Goal: Task Accomplishment & Management: Complete application form

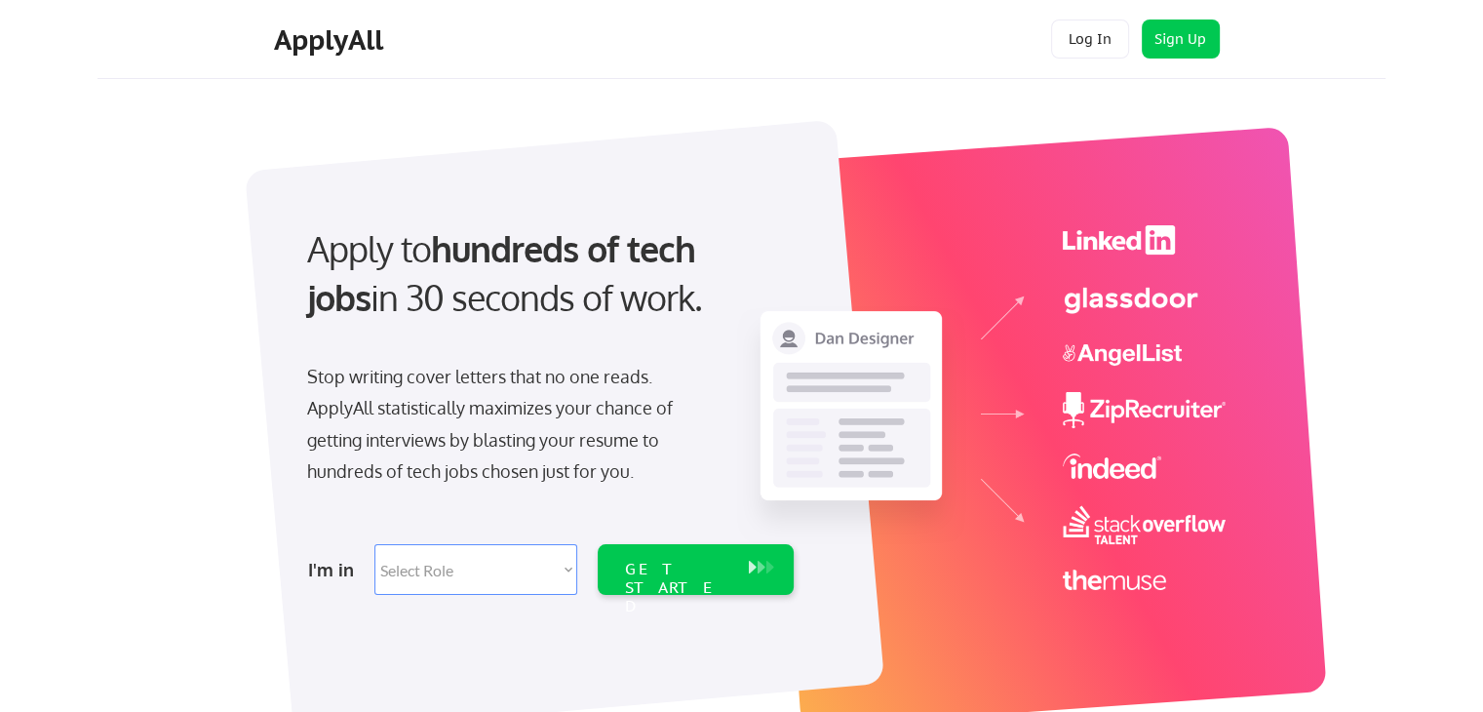
click at [570, 570] on select "Select Role Software Engineering Product Management Customer Success Sales UI/U…" at bounding box center [475, 569] width 203 height 51
select select ""product""
click at [374, 544] on select "Select Role Software Engineering Product Management Customer Success Sales UI/U…" at bounding box center [475, 569] width 203 height 51
select select ""product""
click at [754, 576] on button at bounding box center [762, 567] width 20 height 21
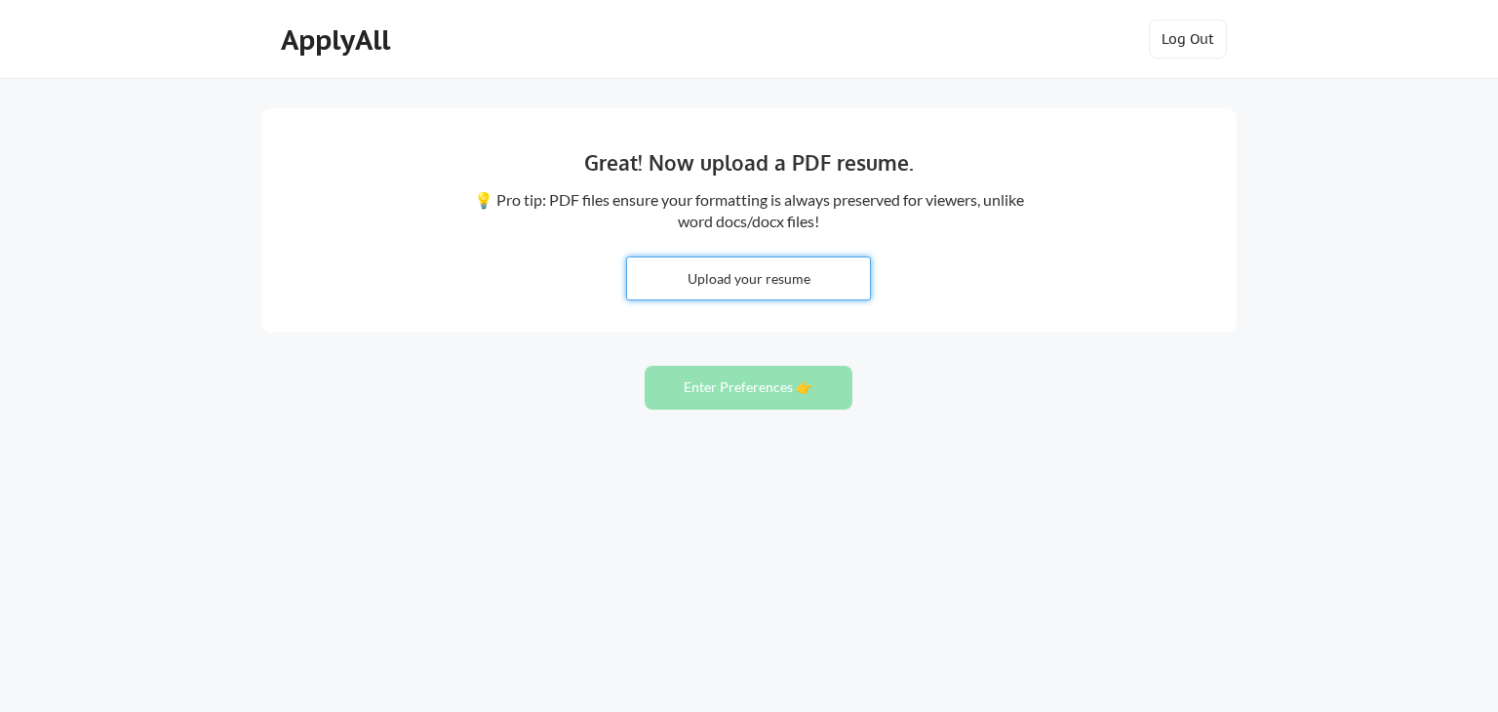
click at [756, 295] on input "file" at bounding box center [748, 278] width 243 height 42
type input "C:\fakepath\Resume-PB.pdf"
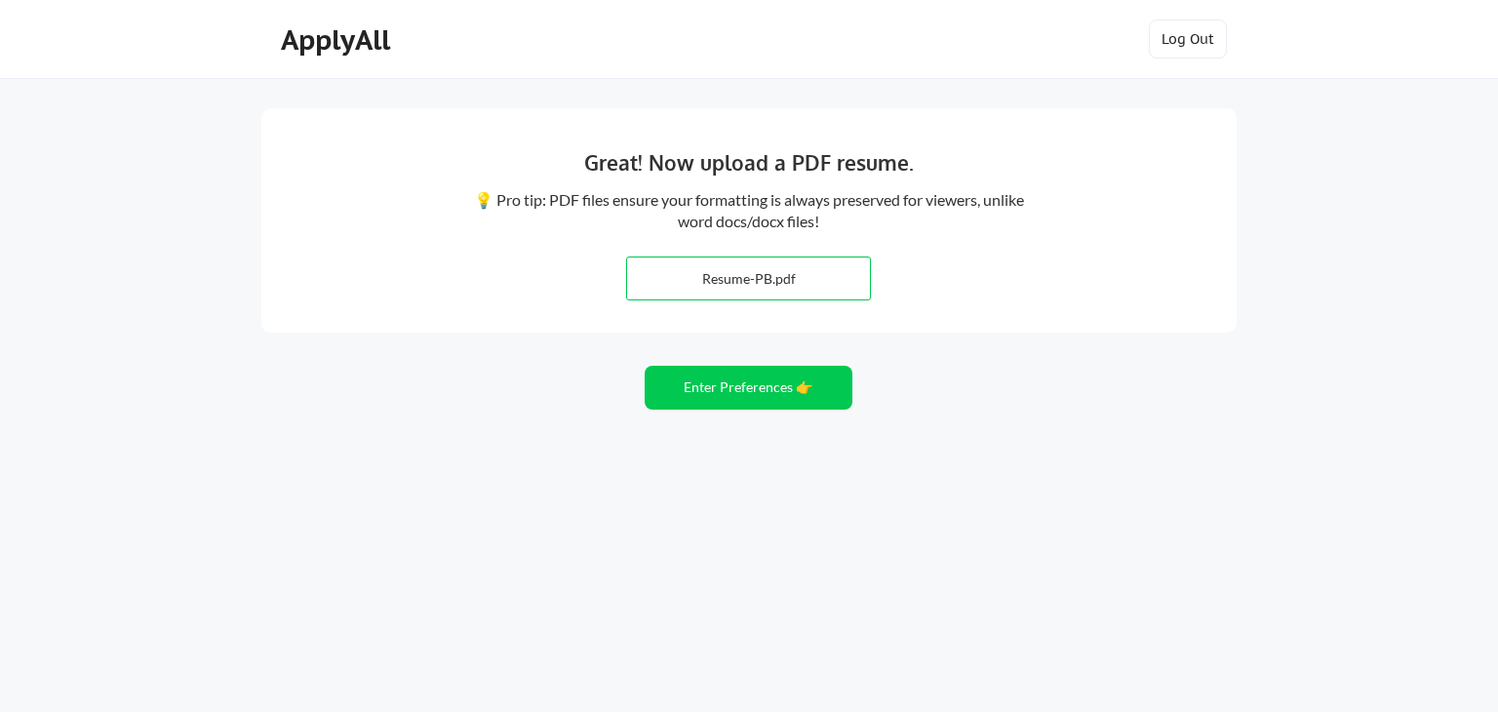
click at [792, 284] on input "file" at bounding box center [748, 278] width 243 height 42
type input "C:\fakepath\Resume.pdf"
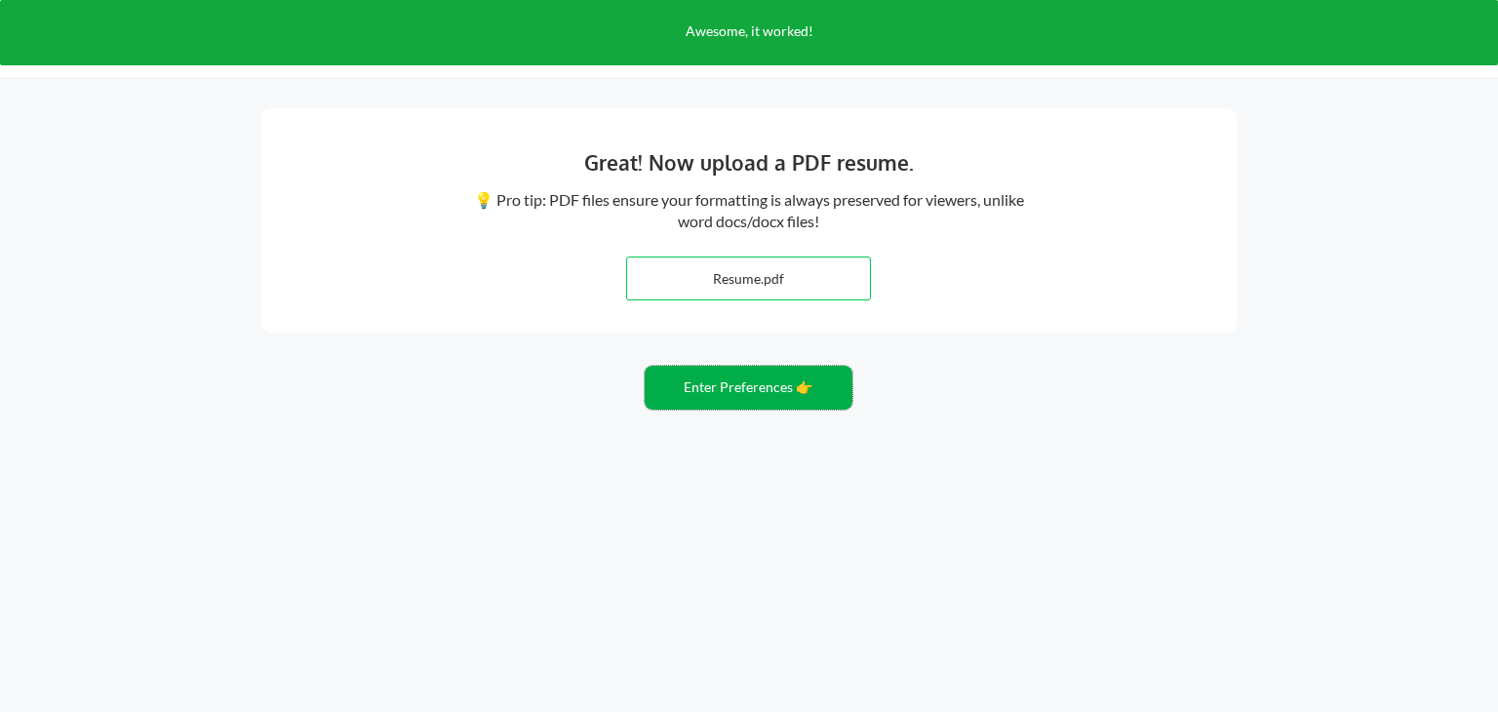
click at [753, 381] on button "Enter Preferences 👉" at bounding box center [749, 388] width 208 height 44
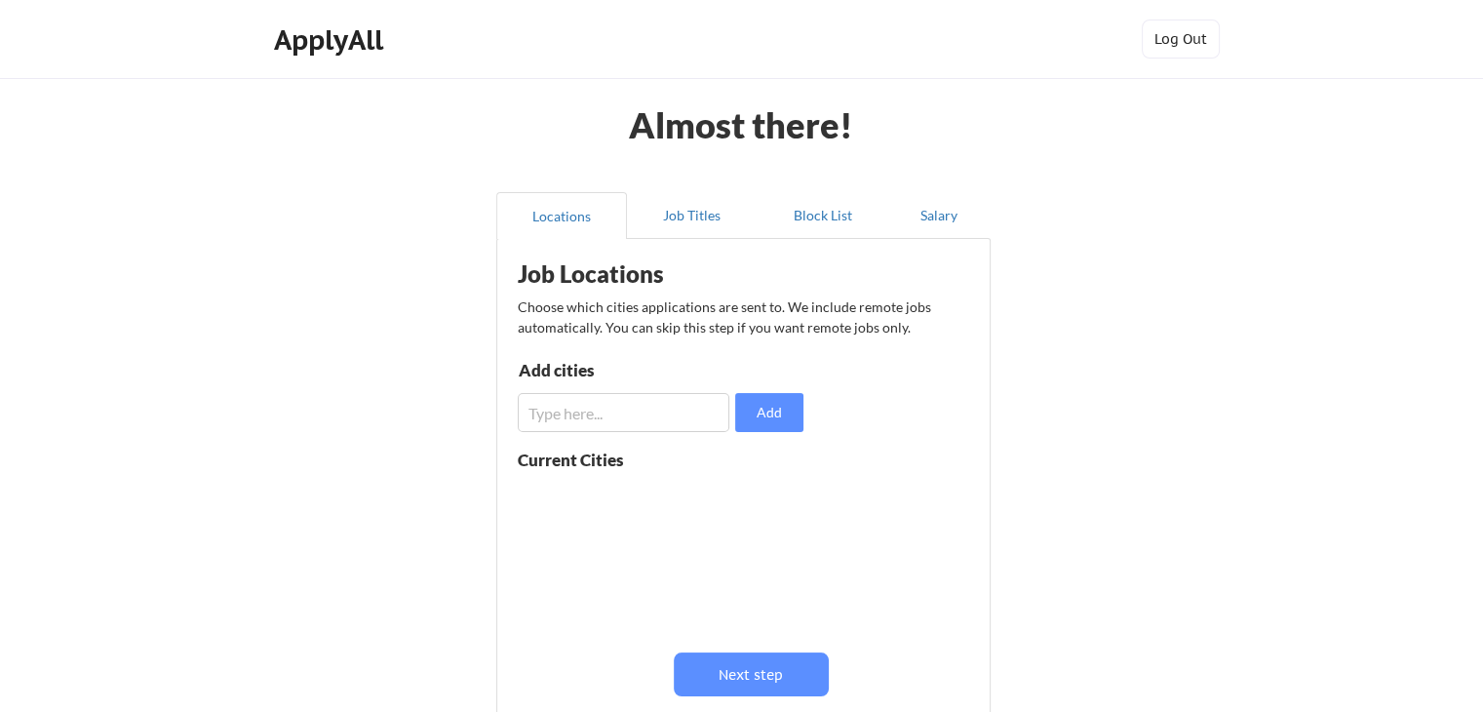
click at [635, 415] on input "input" at bounding box center [624, 412] width 212 height 39
click at [767, 404] on button "Add" at bounding box center [769, 412] width 68 height 39
click at [676, 420] on input "input" at bounding box center [624, 412] width 212 height 39
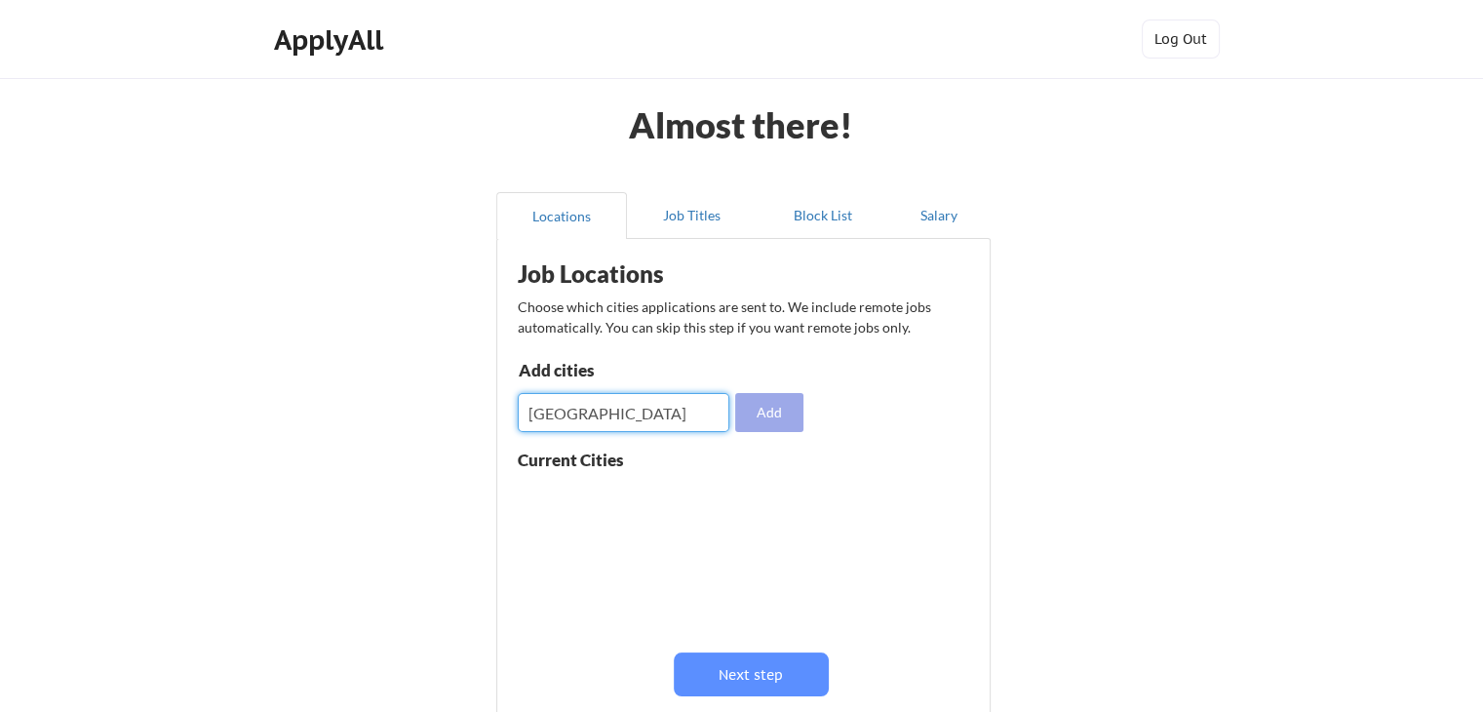
type input "glasgow"
click at [803, 422] on button "Add" at bounding box center [769, 412] width 68 height 39
click at [706, 419] on input "input" at bounding box center [624, 412] width 212 height 39
type input "edinburgh"
click at [752, 414] on button "Add" at bounding box center [769, 412] width 68 height 39
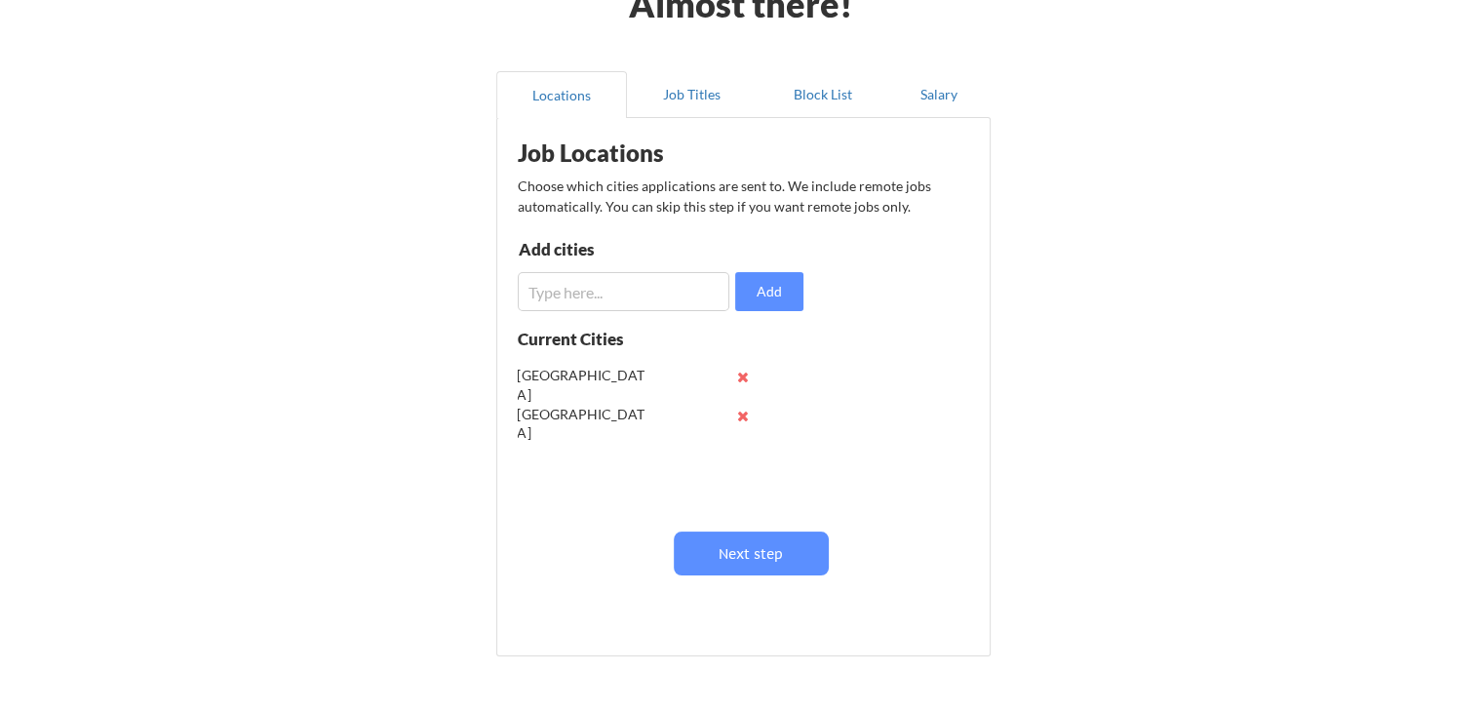
scroll to position [98, 0]
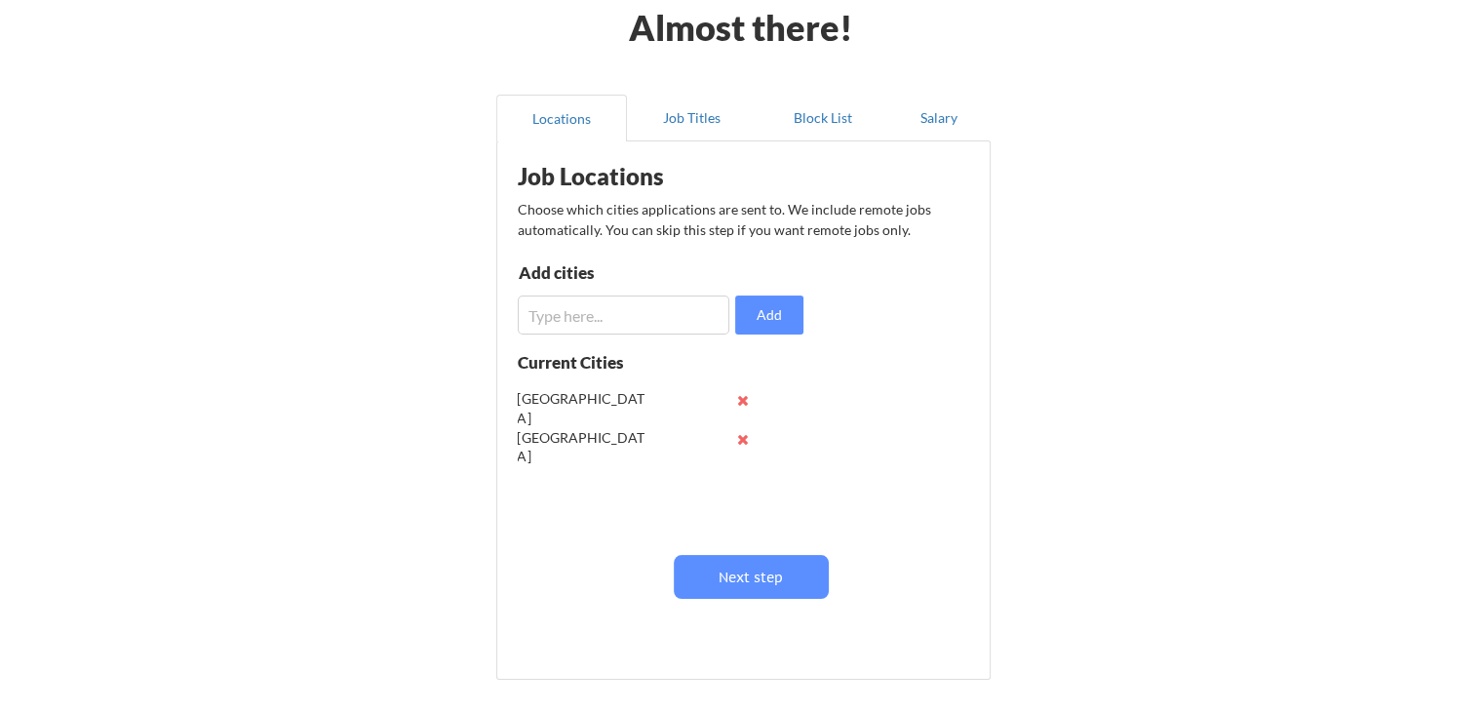
drag, startPoint x: 660, startPoint y: 340, endPoint x: 656, endPoint y: 322, distance: 18.9
click at [659, 337] on div "Job Locations Choose which cities applications are sent to. We include remote j…" at bounding box center [747, 403] width 481 height 504
click at [656, 322] on input "input" at bounding box center [624, 314] width 212 height 39
type input "london"
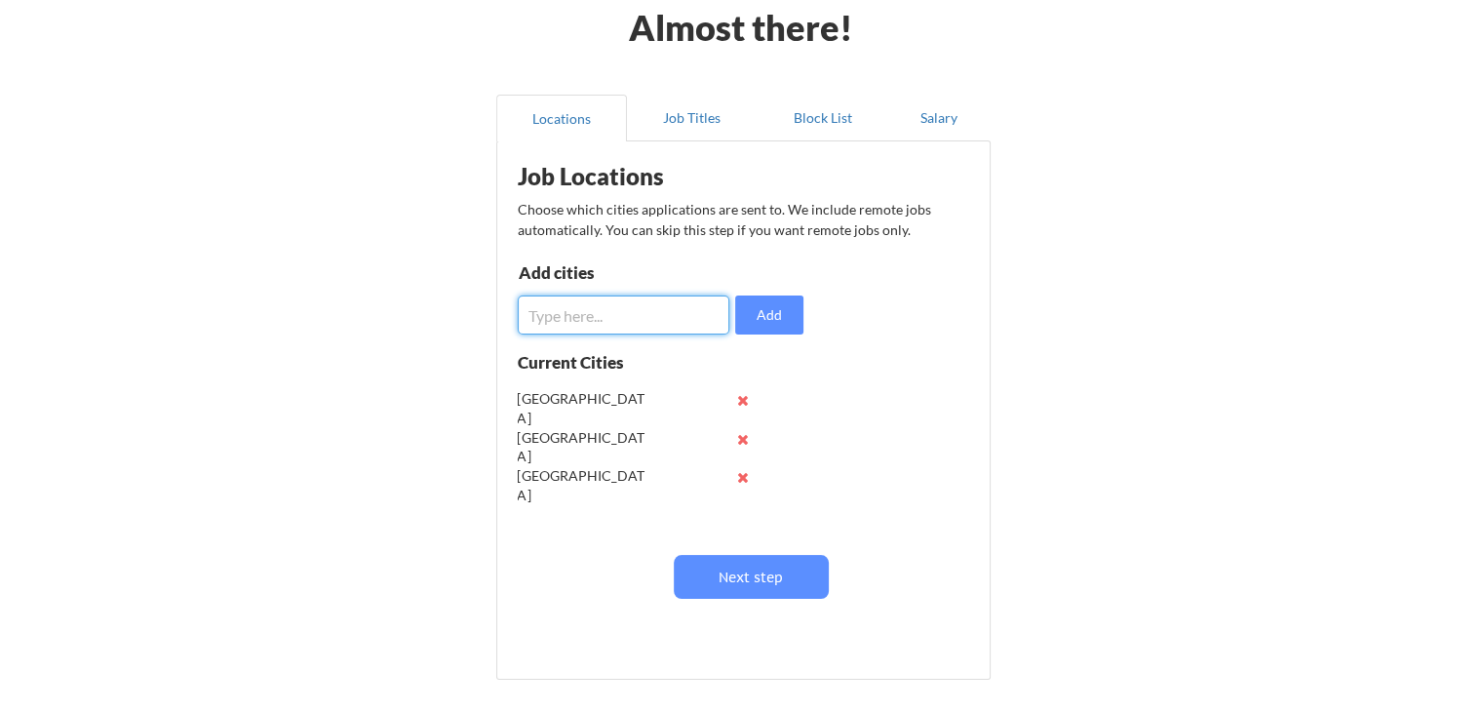
click at [683, 324] on input "input" at bounding box center [624, 314] width 212 height 39
type input "manchester"
click at [755, 300] on button "Add" at bounding box center [769, 314] width 68 height 39
click at [611, 321] on input "input" at bounding box center [624, 314] width 212 height 39
type input "mumbai"
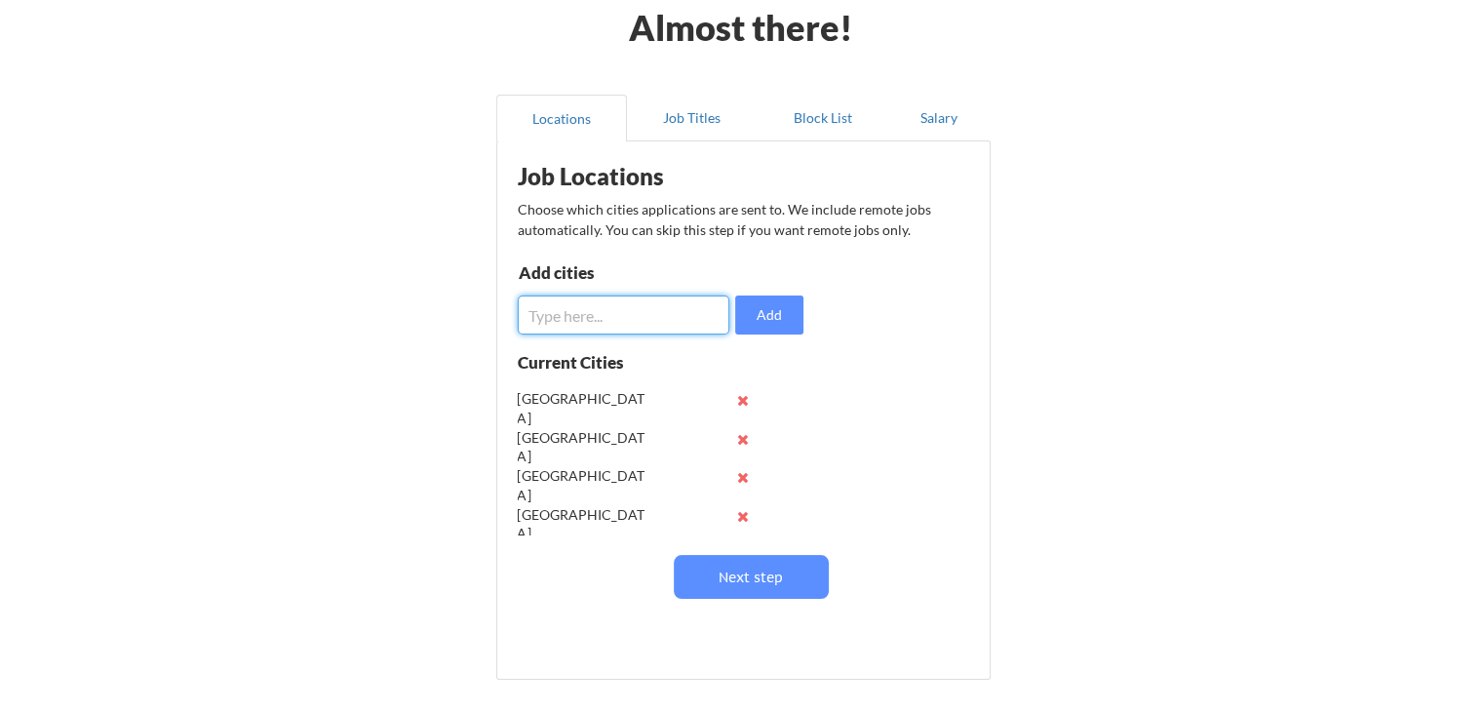
click at [678, 317] on input "input" at bounding box center [624, 314] width 212 height 39
type input "a"
type input "Bangalore"
click at [674, 320] on input "input" at bounding box center [624, 314] width 212 height 39
type input "Pune"
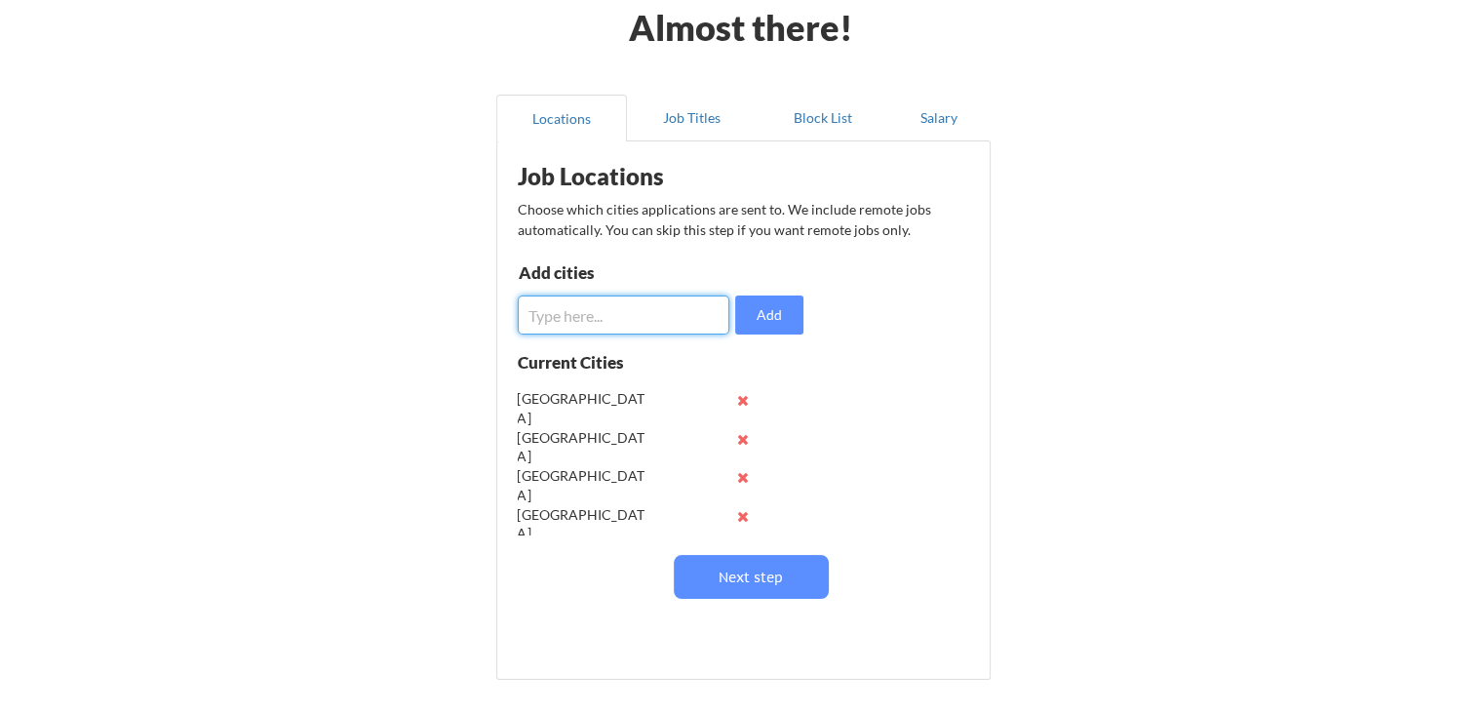
click at [653, 310] on input "input" at bounding box center [624, 314] width 212 height 39
type input "Hydrabad"
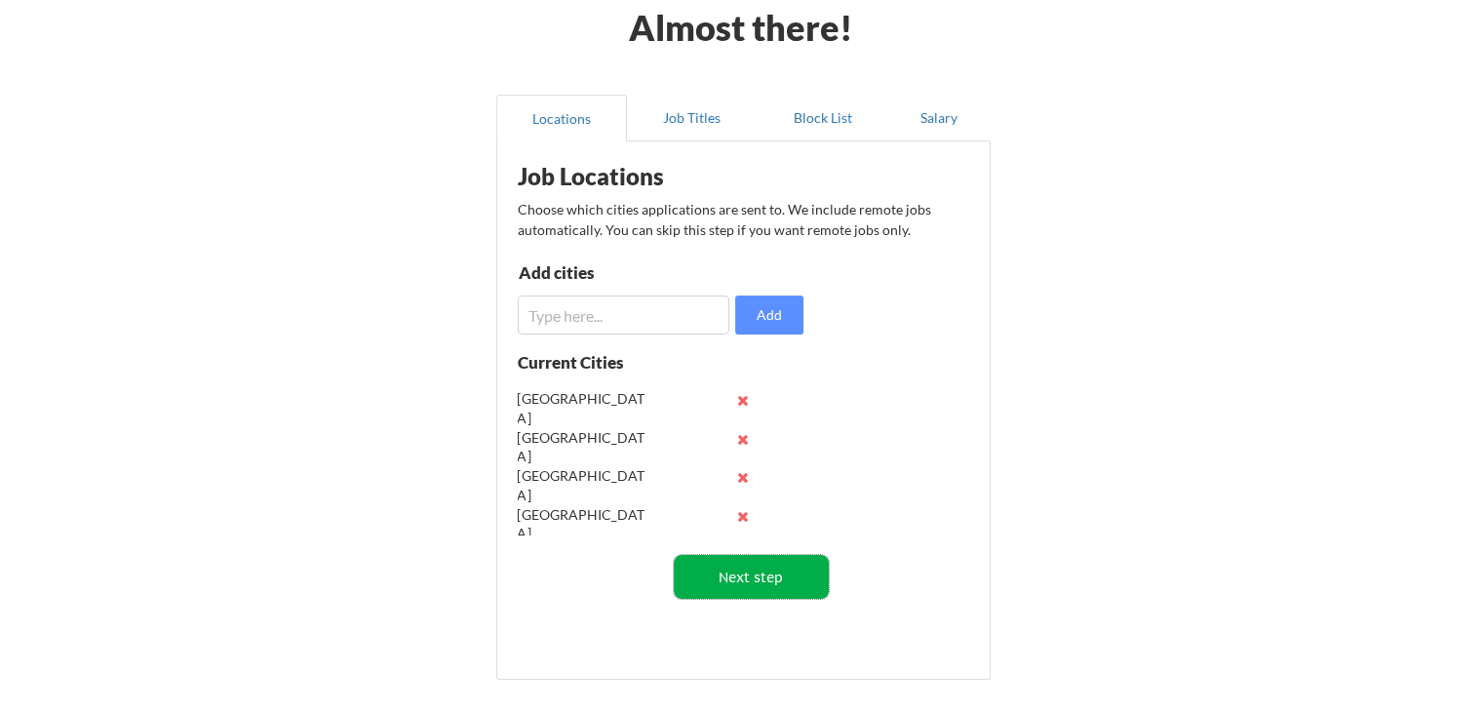
click at [784, 583] on button "Next step" at bounding box center [751, 577] width 155 height 44
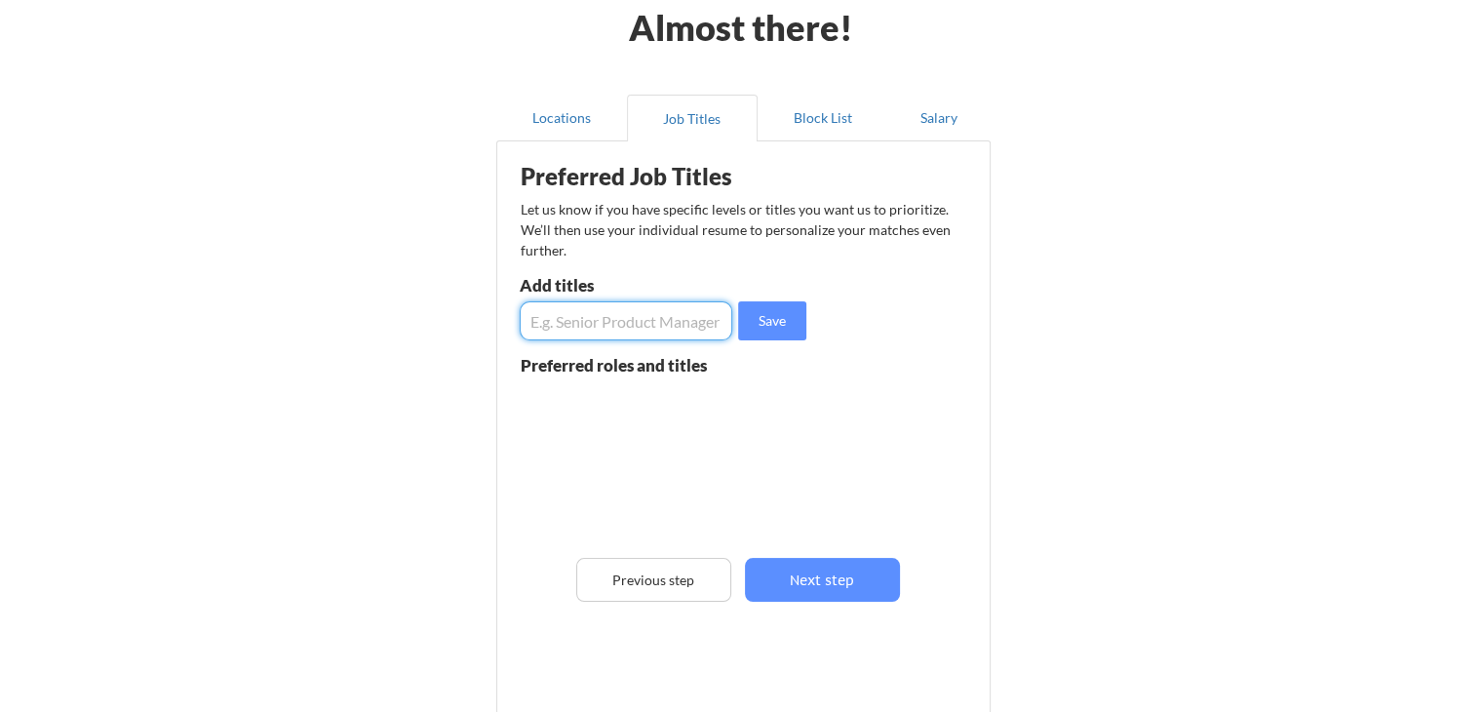
click at [656, 311] on input "input" at bounding box center [626, 320] width 213 height 39
type input "M"
type input "Operations Analyst"
click at [656, 311] on input "input" at bounding box center [626, 320] width 213 height 39
type input "Business Analyst"
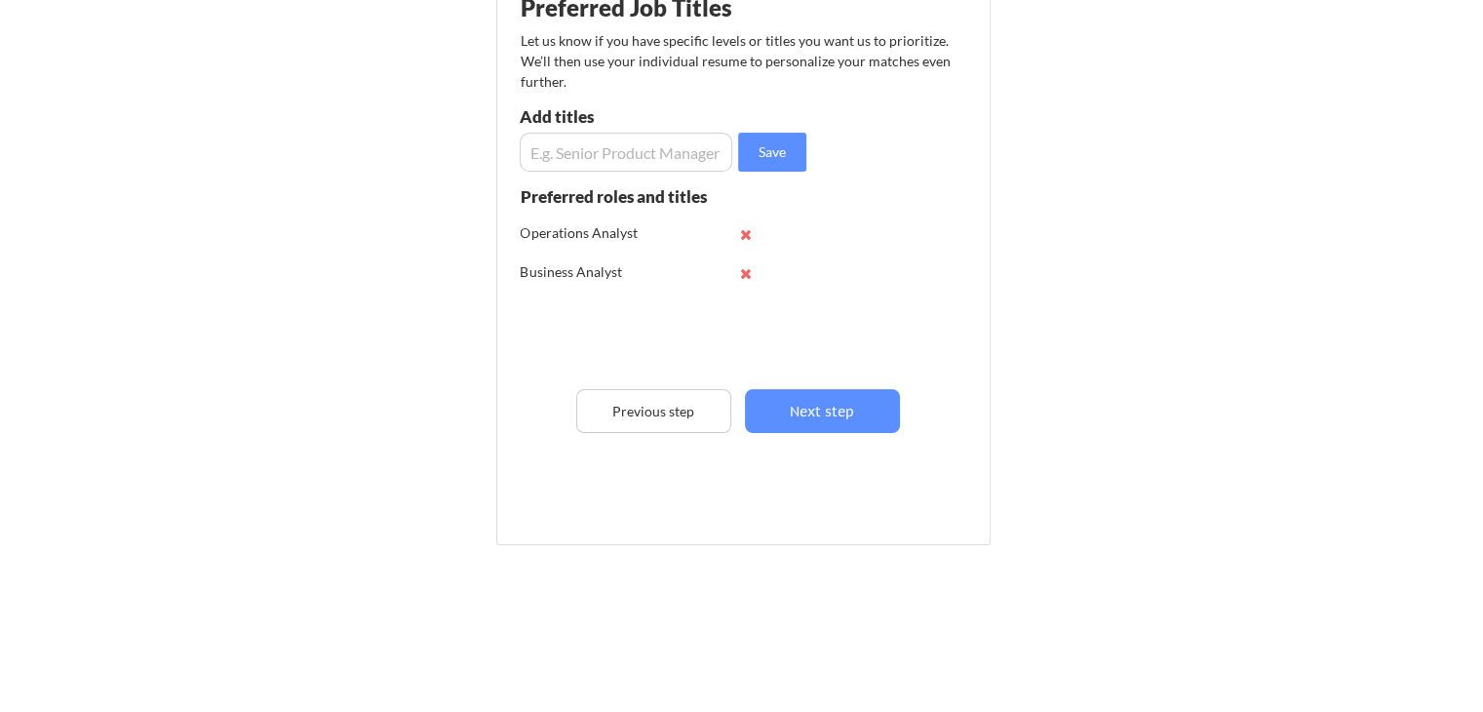
scroll to position [278, 0]
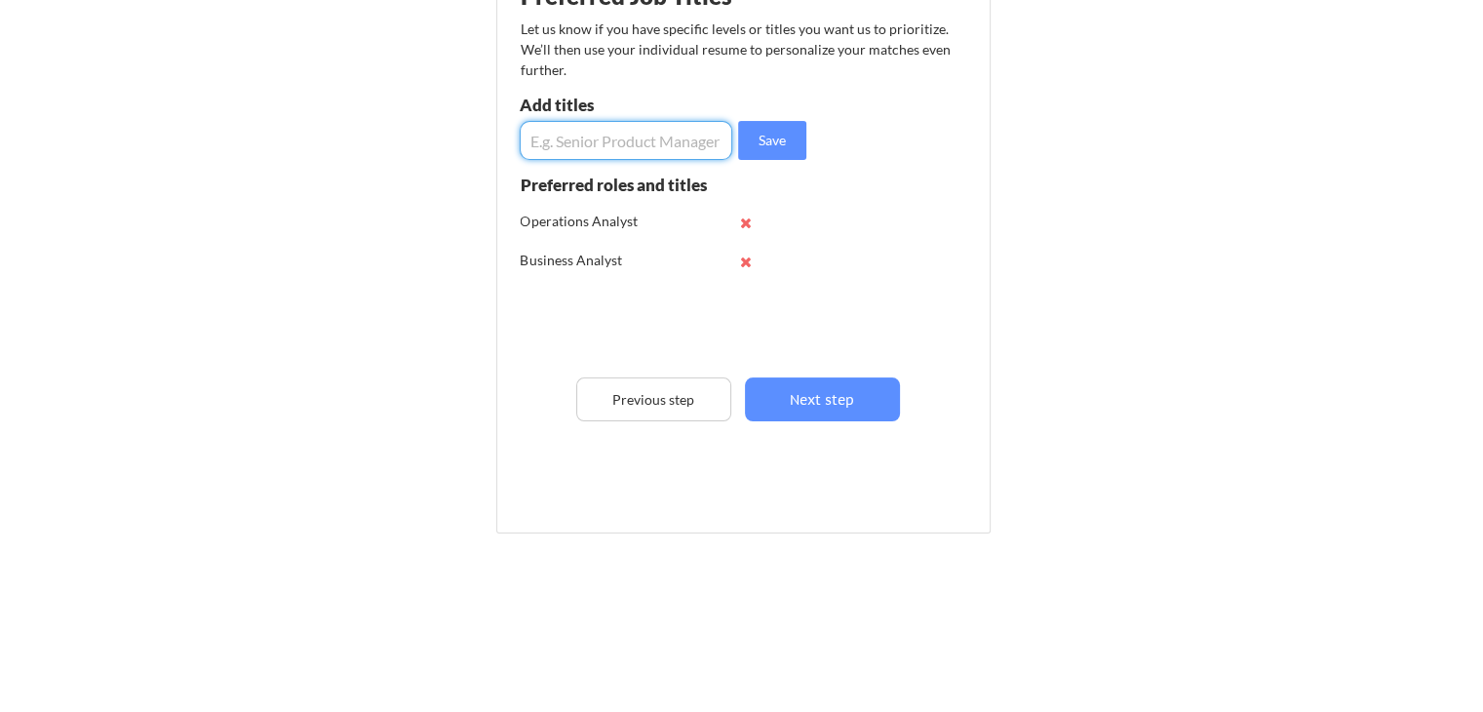
click at [674, 128] on input "input" at bounding box center [626, 140] width 213 height 39
type input "Business Consultant"
click at [674, 128] on input "input" at bounding box center [626, 140] width 213 height 39
type input "Management Consultant"
click at [674, 128] on input "input" at bounding box center [626, 140] width 213 height 39
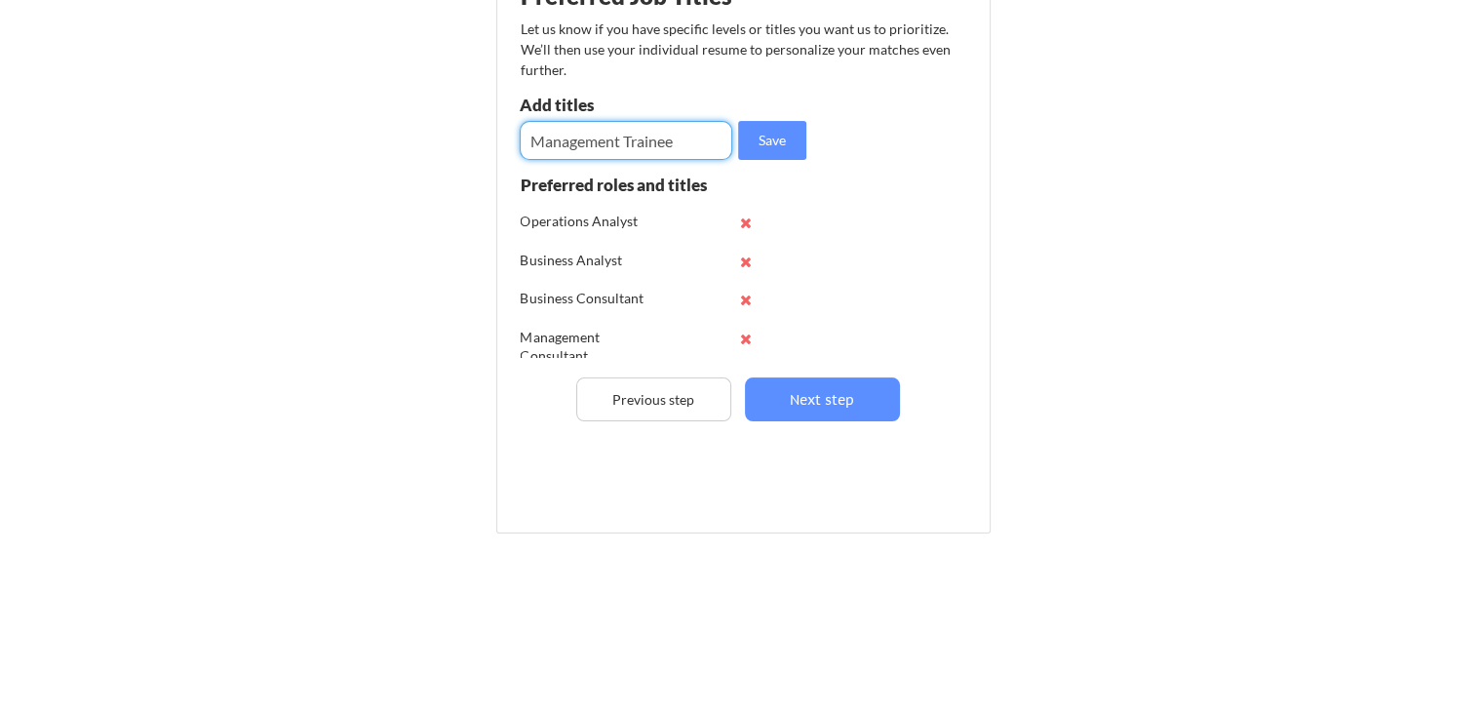
type input "Management Trainee"
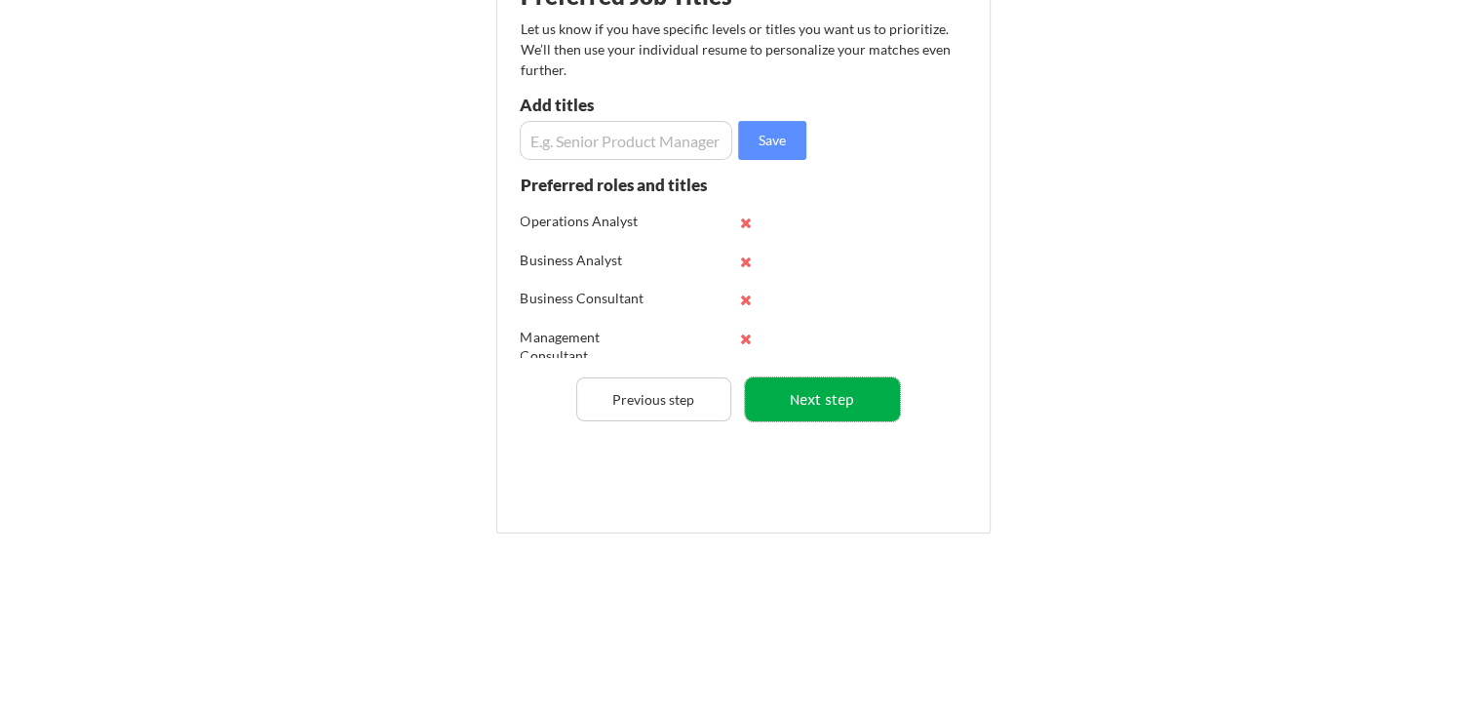
click at [833, 415] on button "Next step" at bounding box center [822, 399] width 155 height 44
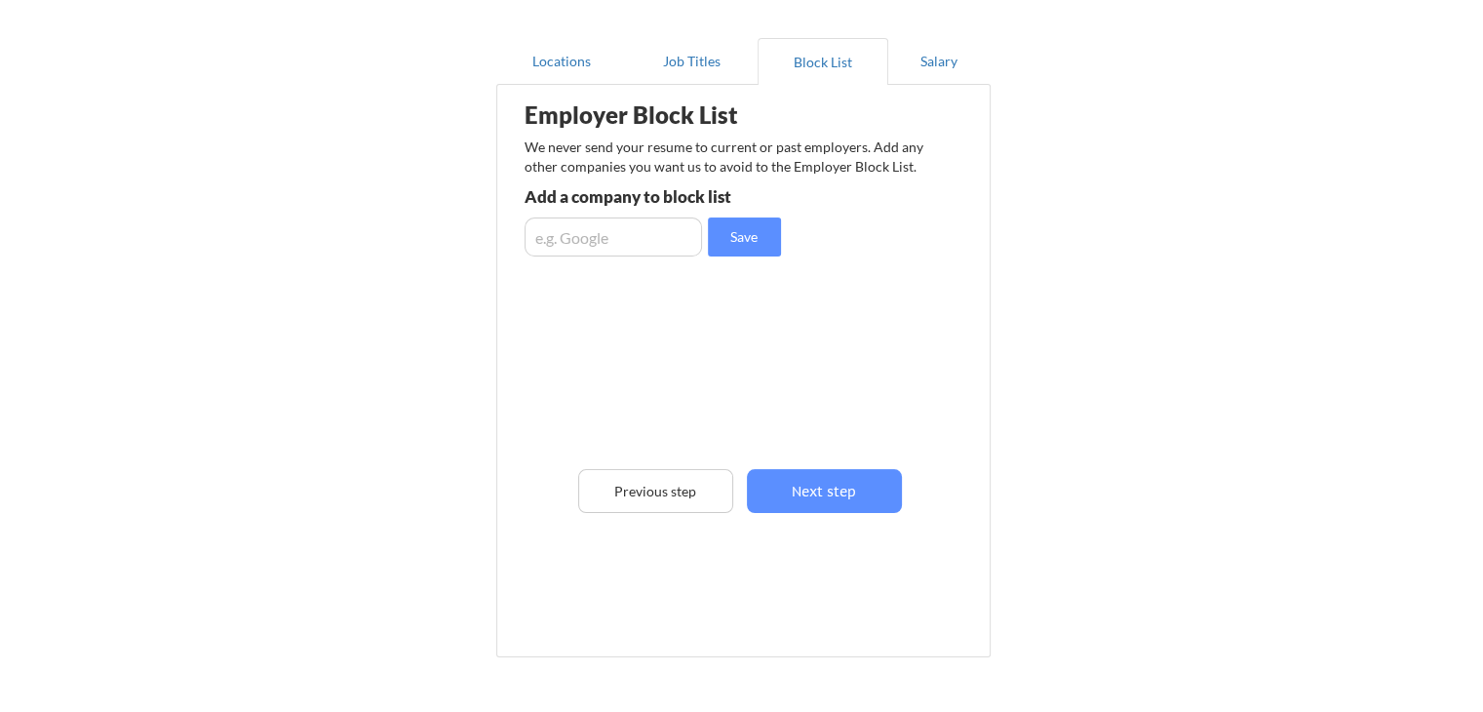
scroll to position [153, 0]
click at [632, 244] on input "input" at bounding box center [613, 237] width 177 height 39
type input "Morgan Stanley"
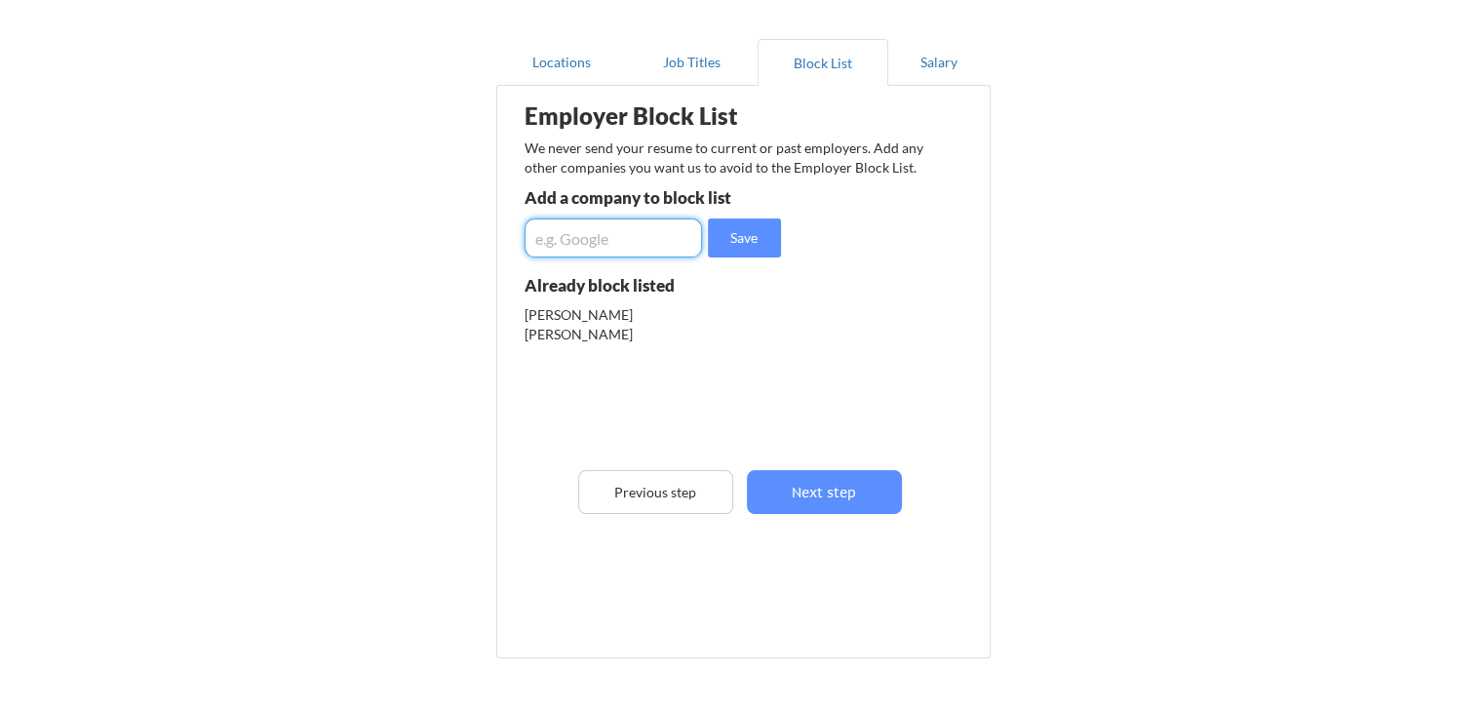
click at [632, 244] on input "input" at bounding box center [613, 237] width 177 height 39
click at [570, 234] on input "input" at bounding box center [613, 237] width 177 height 39
type input "JP Morgan Chanse"
click at [570, 234] on input "input" at bounding box center [613, 237] width 177 height 39
type input "EY"
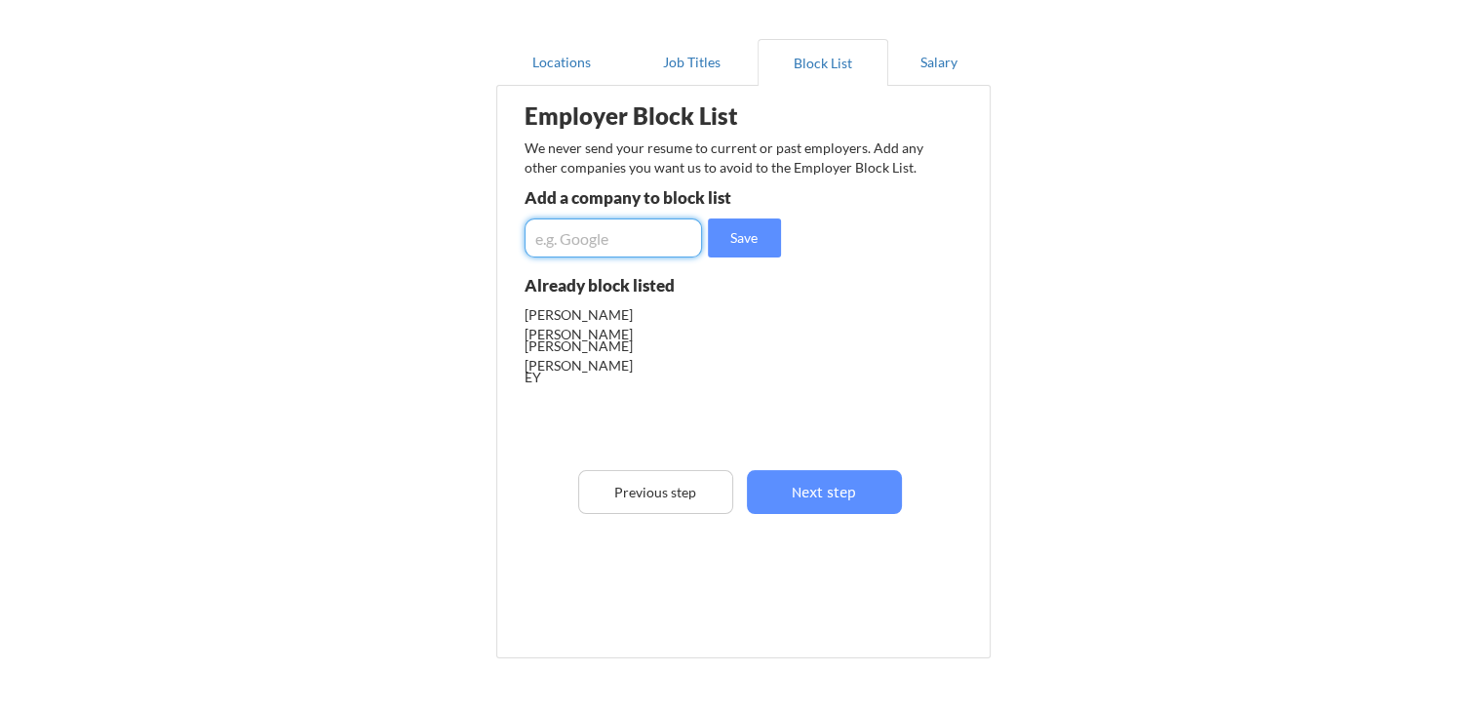
click at [605, 218] on input "input" at bounding box center [613, 237] width 177 height 39
type input "PWC"
click at [605, 239] on input "input" at bounding box center [613, 237] width 177 height 39
click at [831, 501] on button "Next step" at bounding box center [824, 492] width 155 height 44
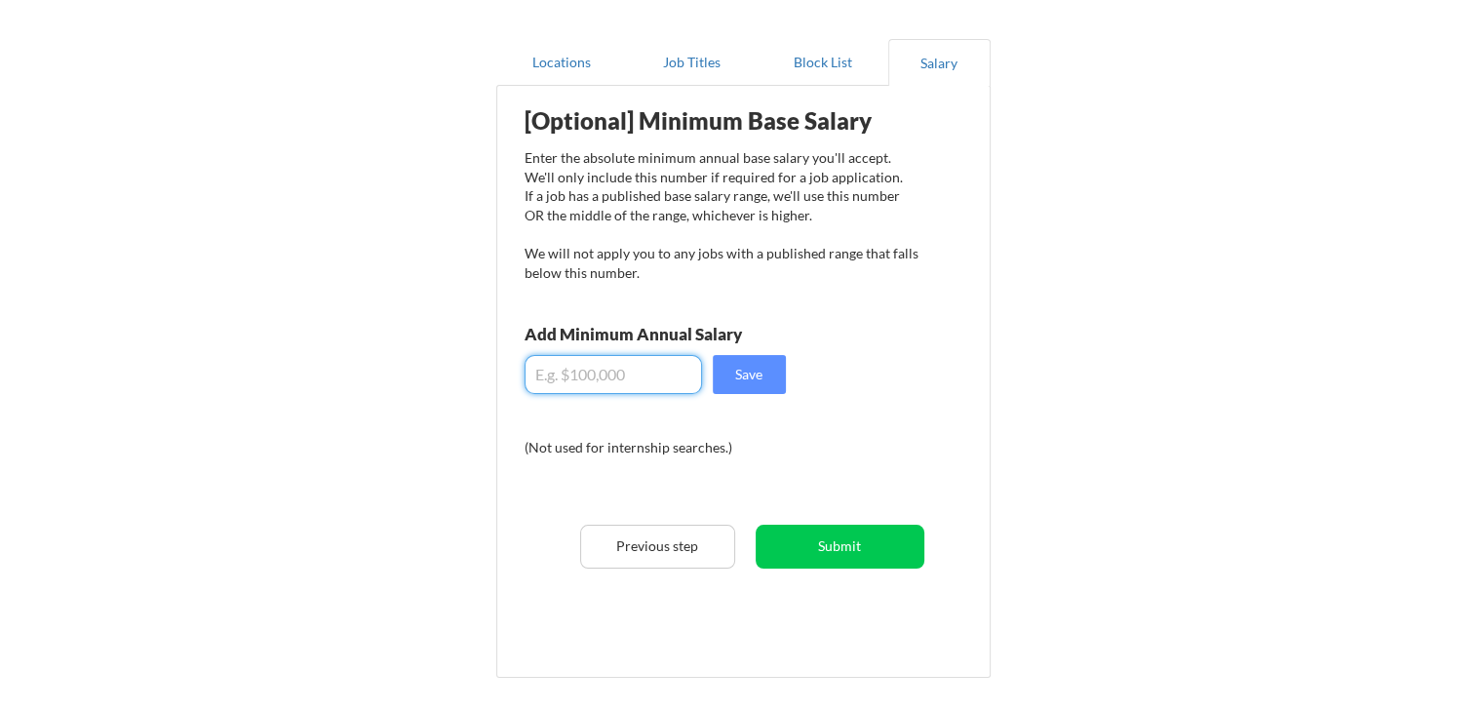
click at [633, 363] on input "input" at bounding box center [613, 374] width 177 height 39
type input "$27,000"
click at [541, 373] on input "input" at bounding box center [613, 374] width 177 height 39
drag, startPoint x: 644, startPoint y: 372, endPoint x: 343, endPoint y: 407, distance: 302.4
click at [343, 407] on div "Almost there! Locations Job Titles Block List Salary Employer Block List We nev…" at bounding box center [741, 351] width 1483 height 1009
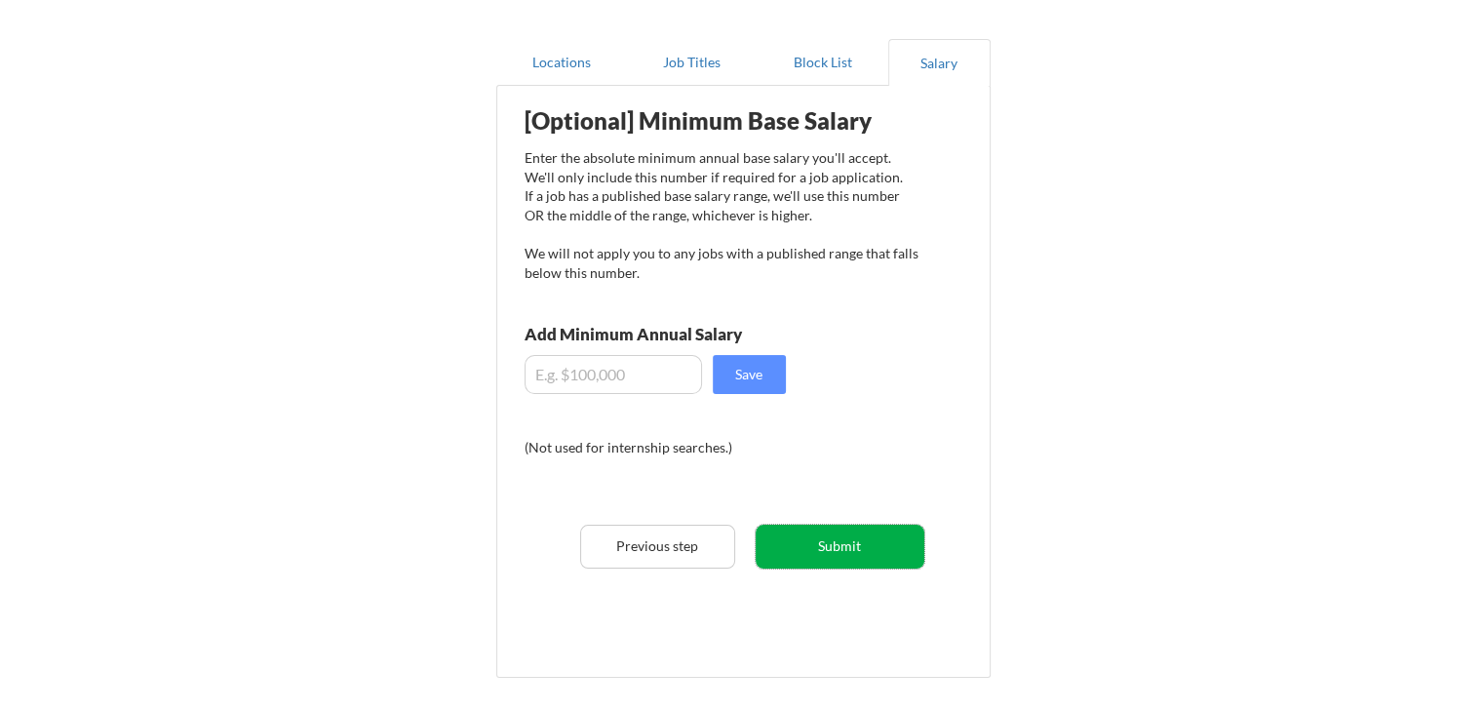
click at [774, 525] on button "Submit" at bounding box center [840, 547] width 169 height 44
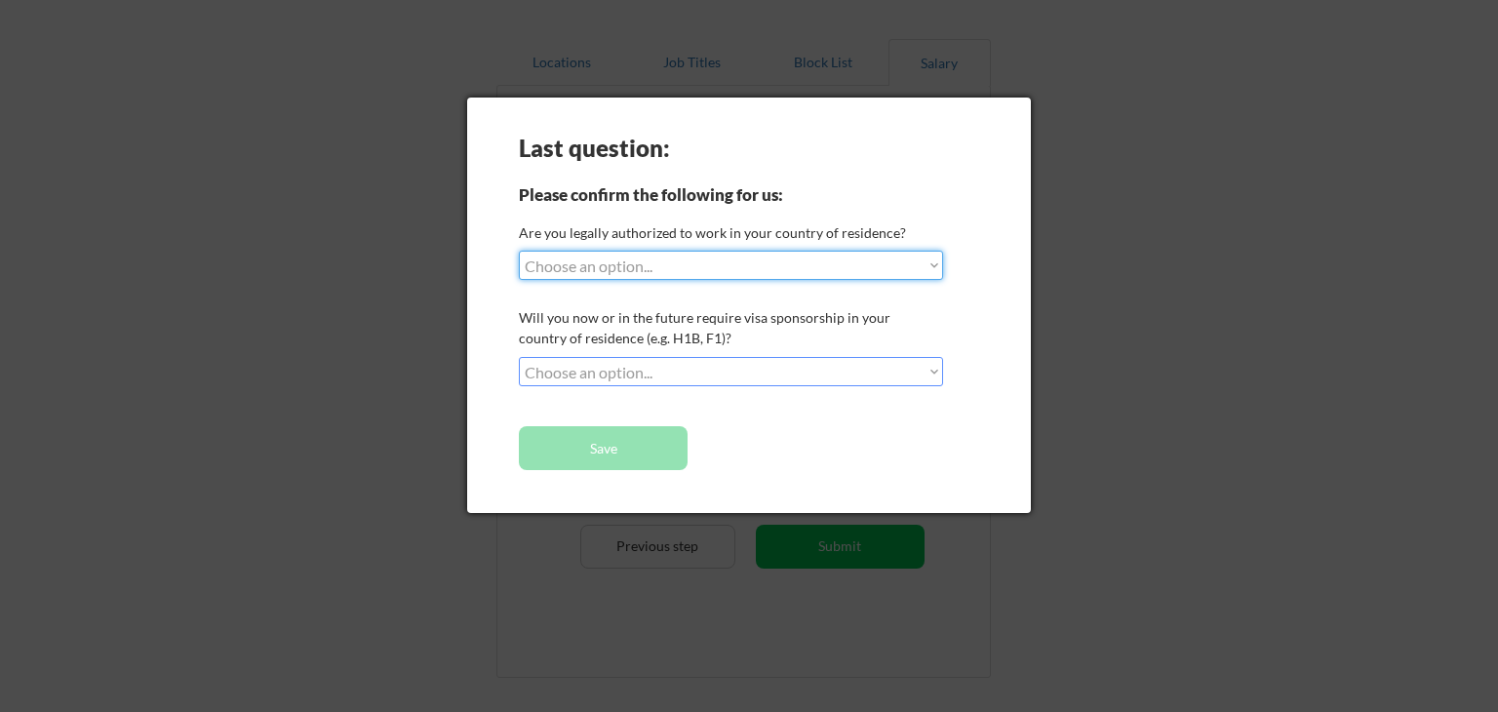
click at [739, 256] on select "Choose an option... Yes, I am a US Citizen Yes, I am a Canadian Citizen Yes, I …" at bounding box center [731, 265] width 424 height 29
click at [1128, 249] on div at bounding box center [749, 356] width 1498 height 712
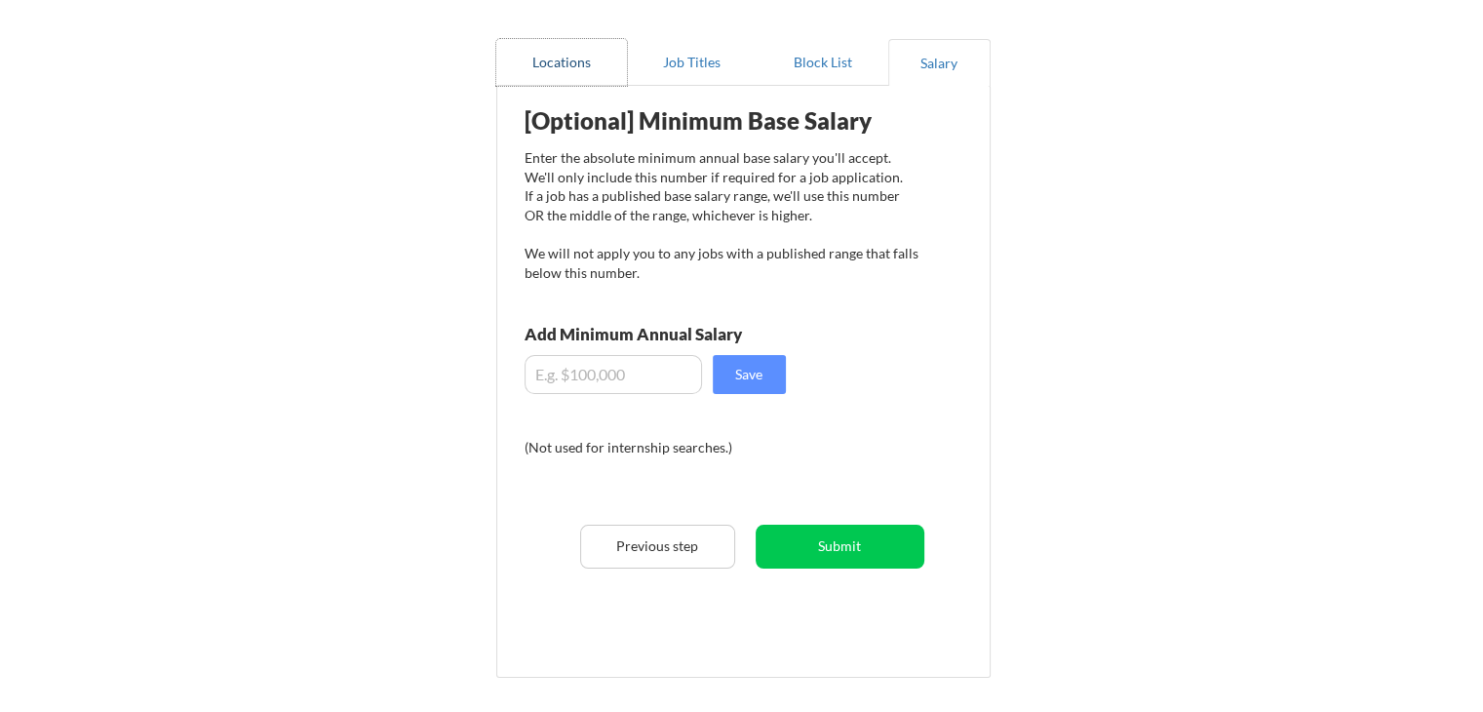
click at [588, 59] on button "Locations" at bounding box center [561, 62] width 131 height 47
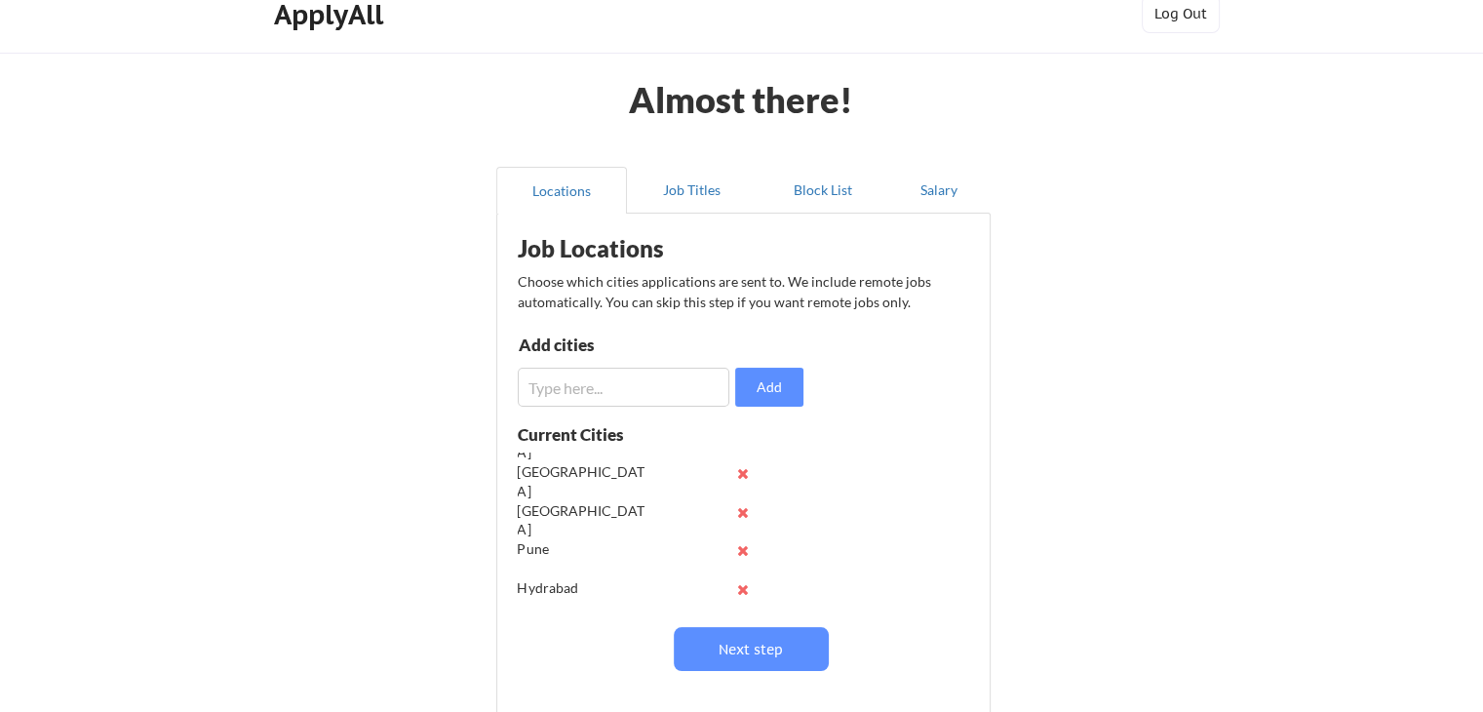
scroll to position [0, 0]
